Goal: Task Accomplishment & Management: Manage account settings

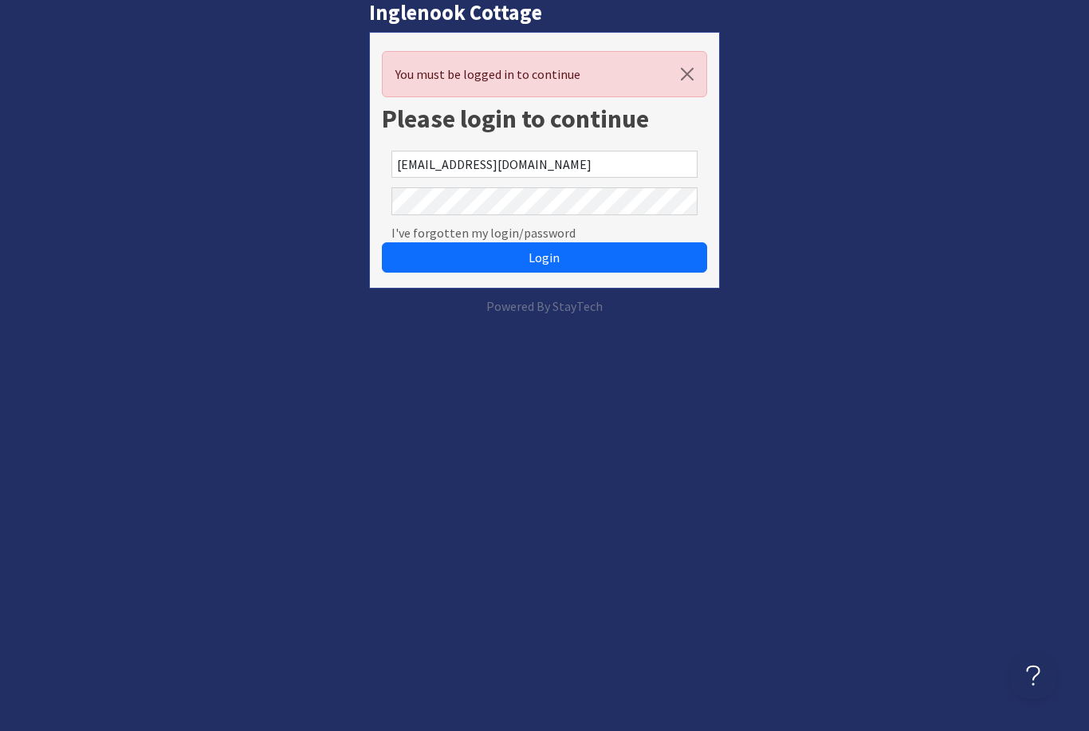
click at [641, 177] on input "[EMAIL_ADDRESS][DOMAIN_NAME]" at bounding box center [543, 164] width 305 height 27
click at [606, 254] on button "Login" at bounding box center [544, 257] width 325 height 30
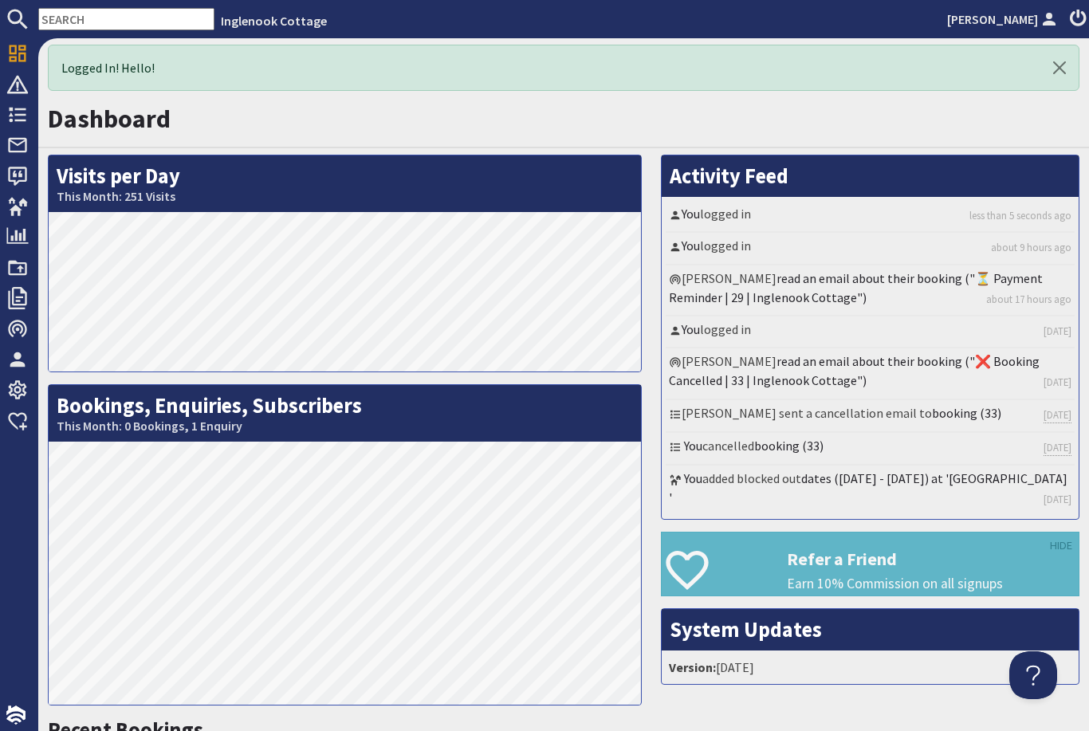
click at [13, 203] on icon at bounding box center [17, 206] width 22 height 22
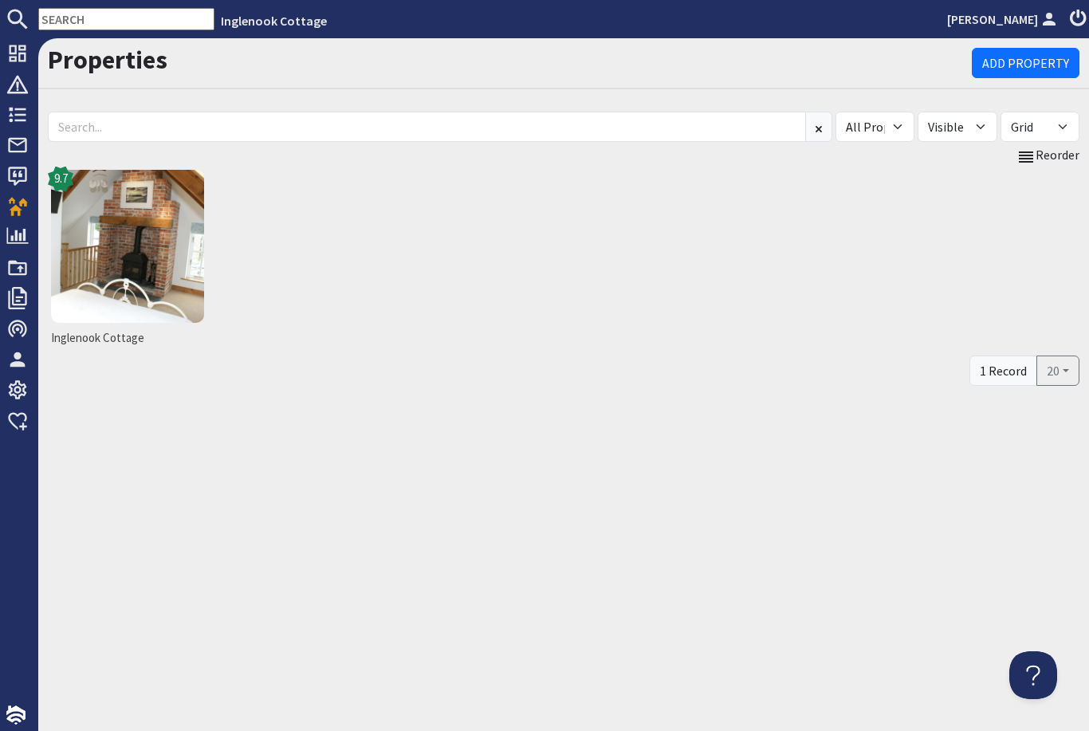
click at [152, 266] on img at bounding box center [127, 246] width 153 height 153
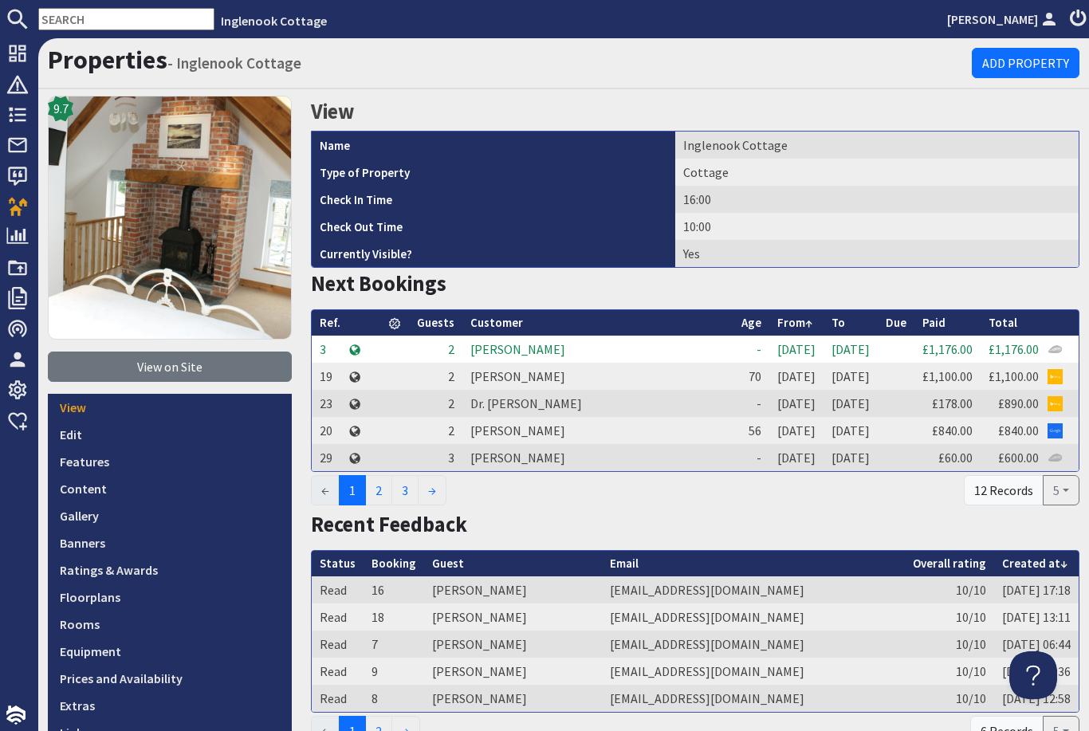
click at [156, 673] on link "Prices and Availability" at bounding box center [170, 678] width 244 height 27
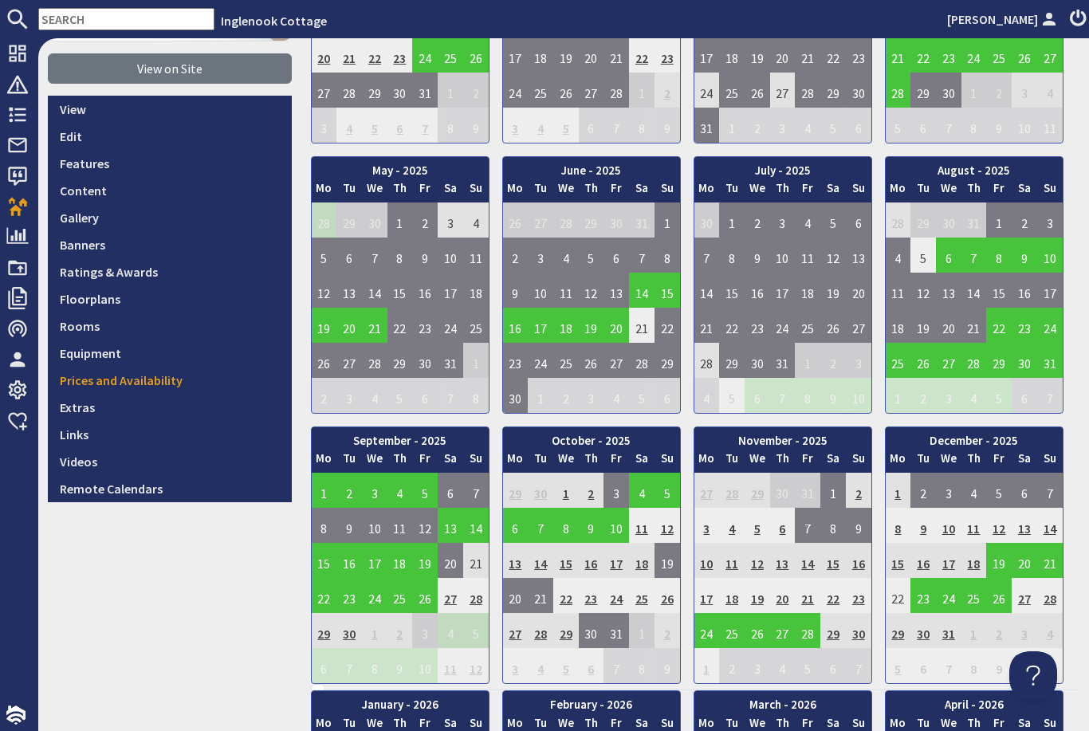
scroll to position [305, 0]
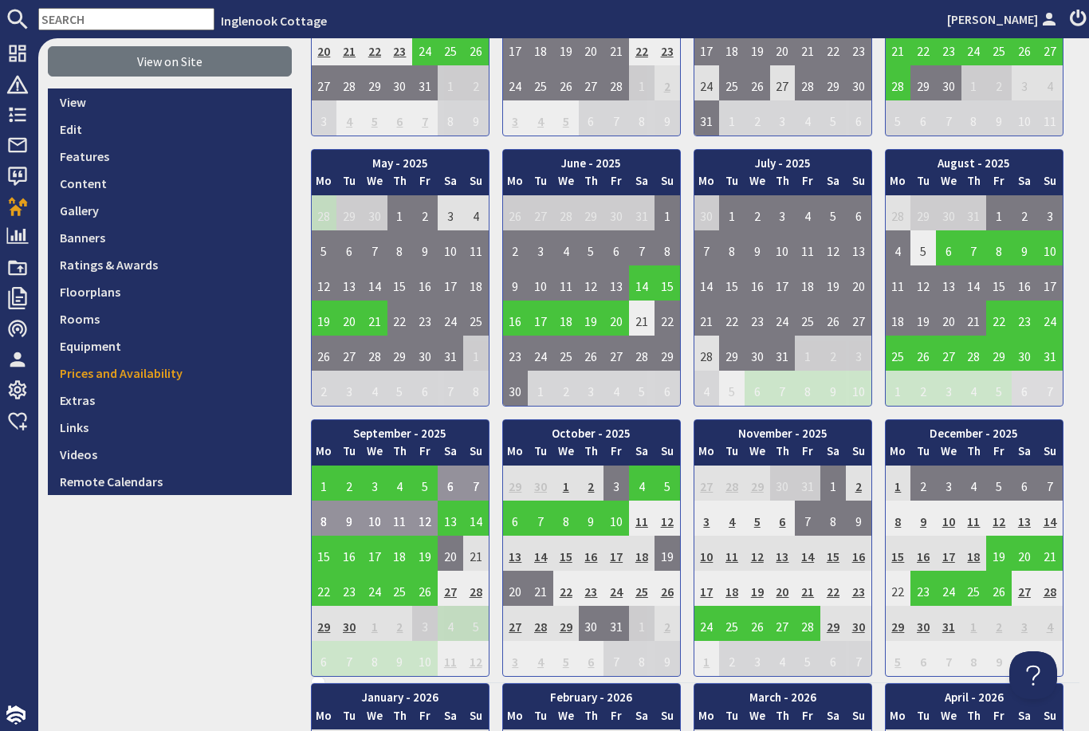
click at [442, 490] on td "6" at bounding box center [451, 483] width 26 height 35
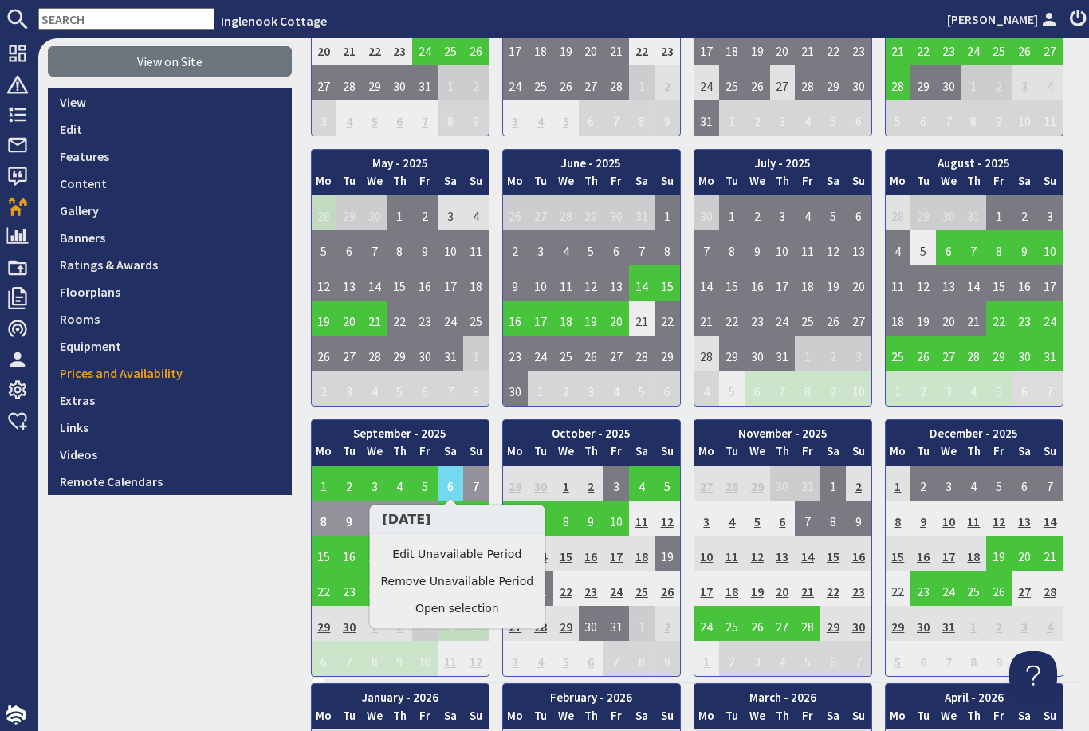
click at [491, 553] on link "Edit Unavailable Period" at bounding box center [457, 554] width 153 height 17
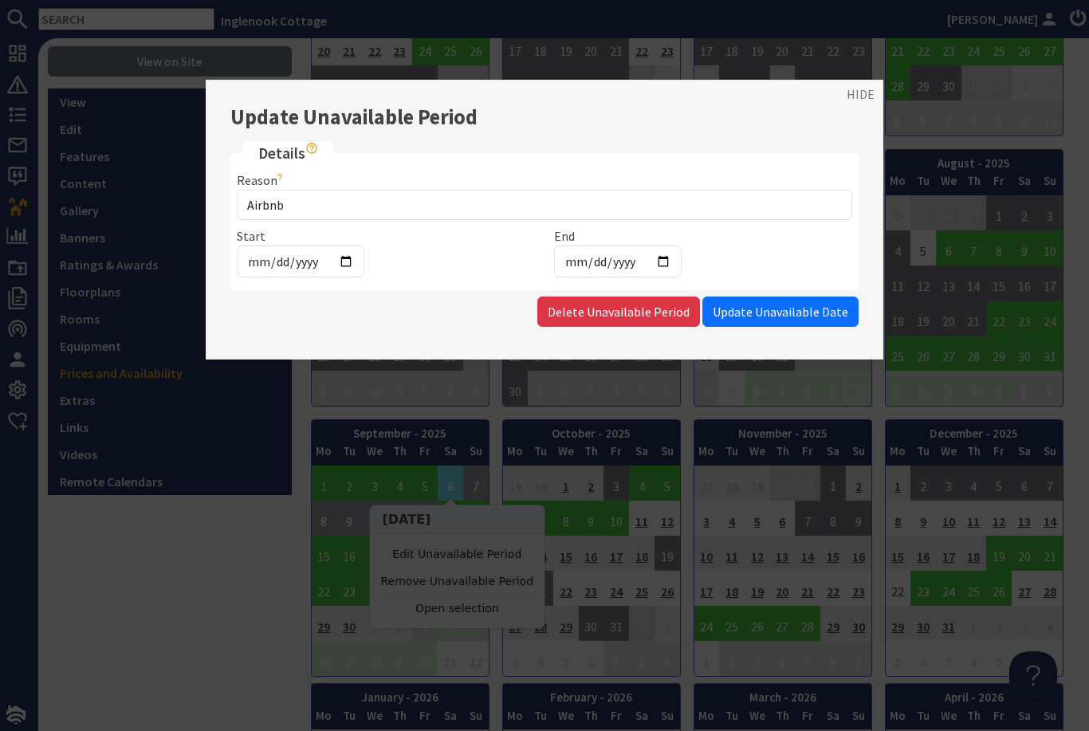
click at [866, 88] on link "HIDE" at bounding box center [861, 94] width 28 height 19
